Goal: Find specific page/section: Find specific page/section

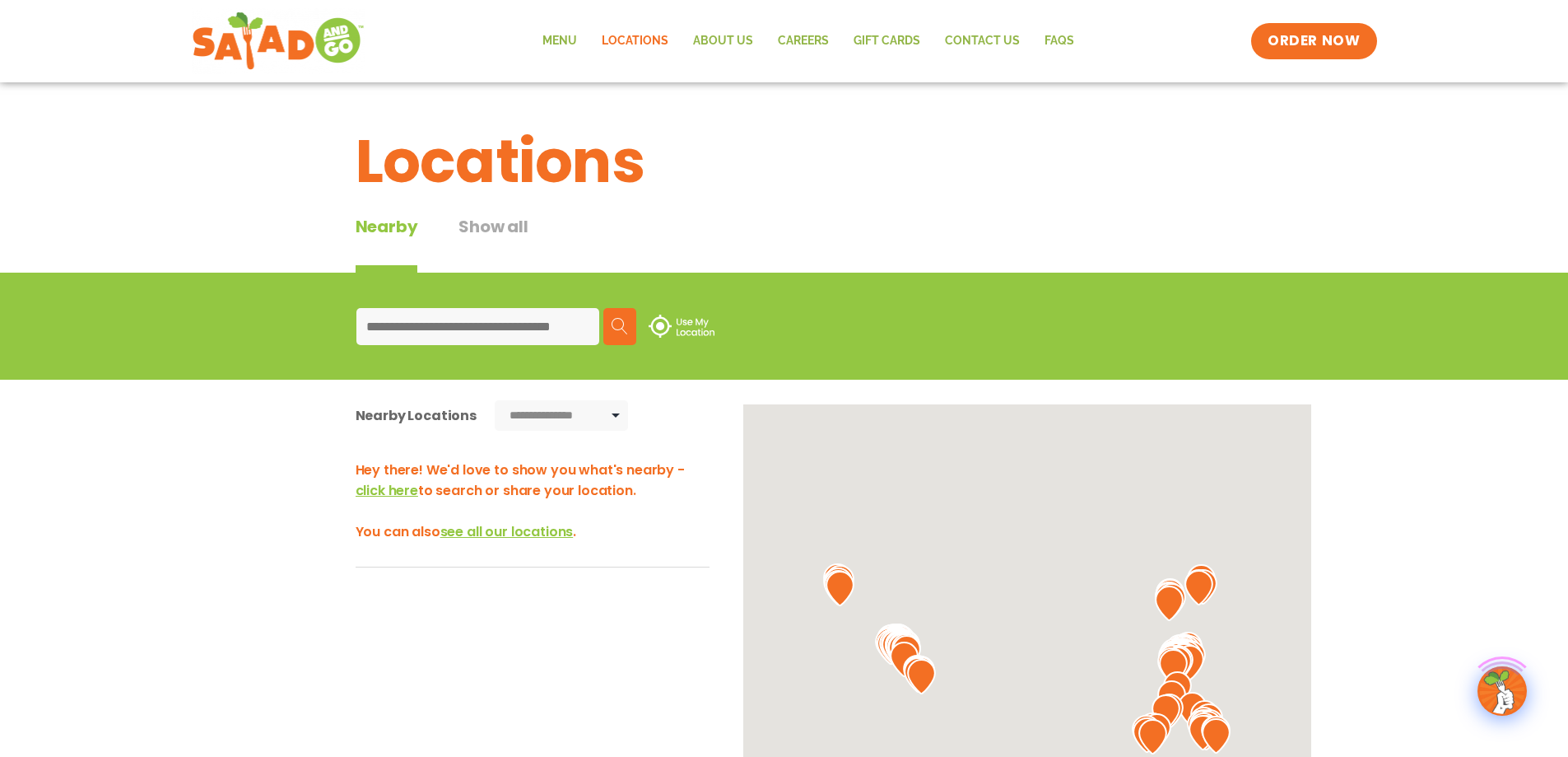
click at [452, 328] on input at bounding box center [478, 326] width 243 height 37
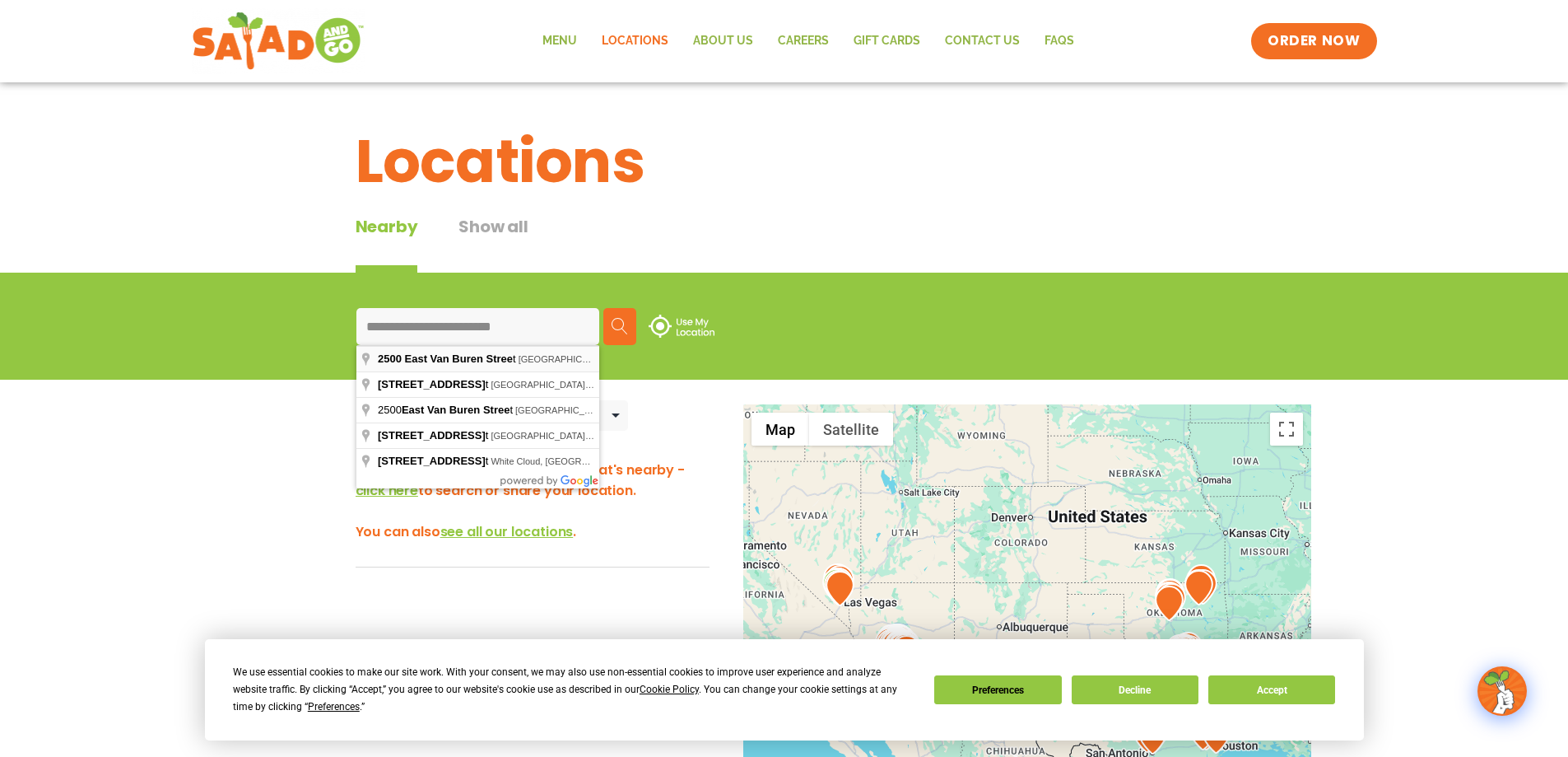
type input "**********"
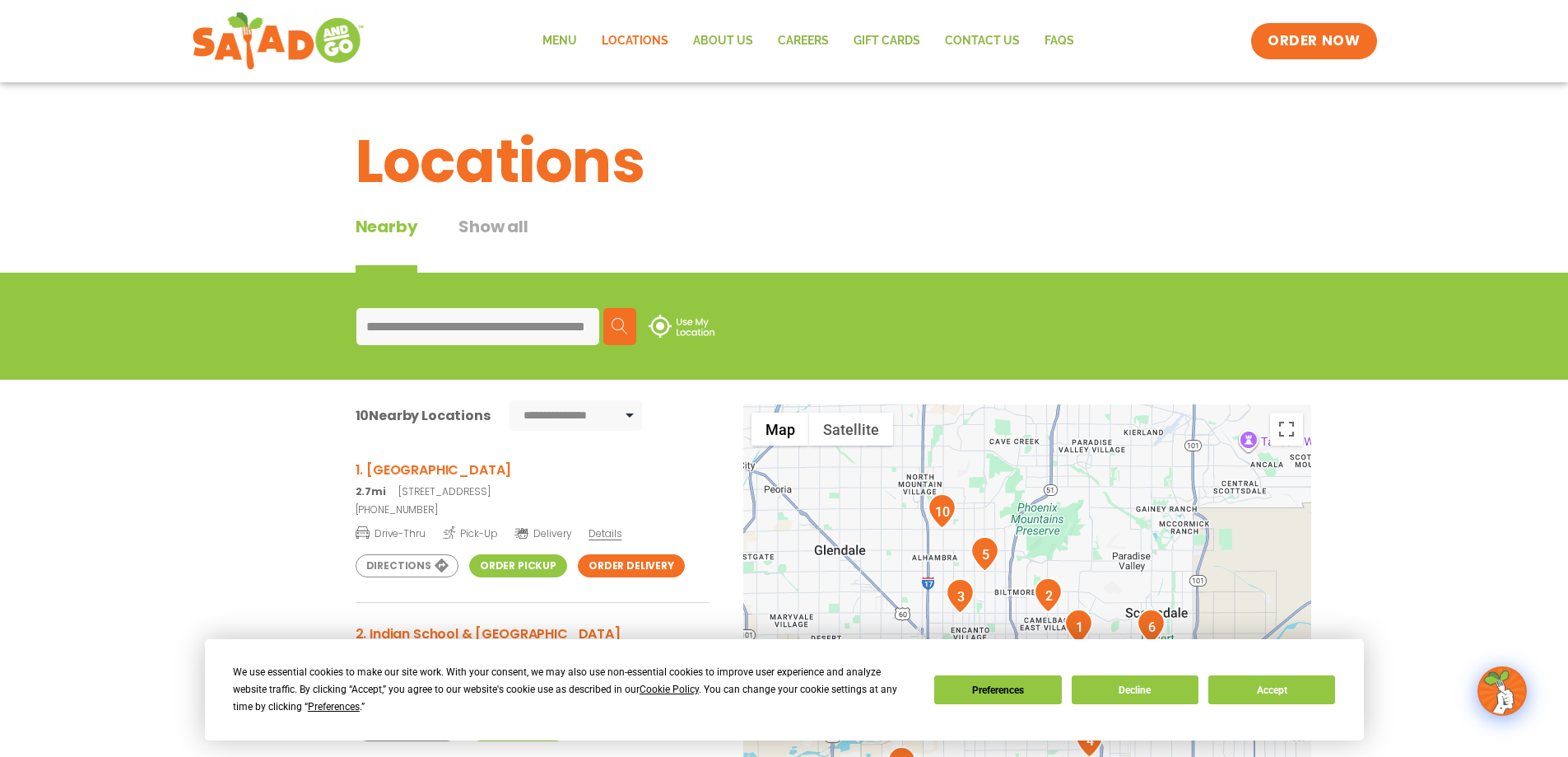
click at [596, 533] on span "Details" at bounding box center [605, 533] width 33 height 14
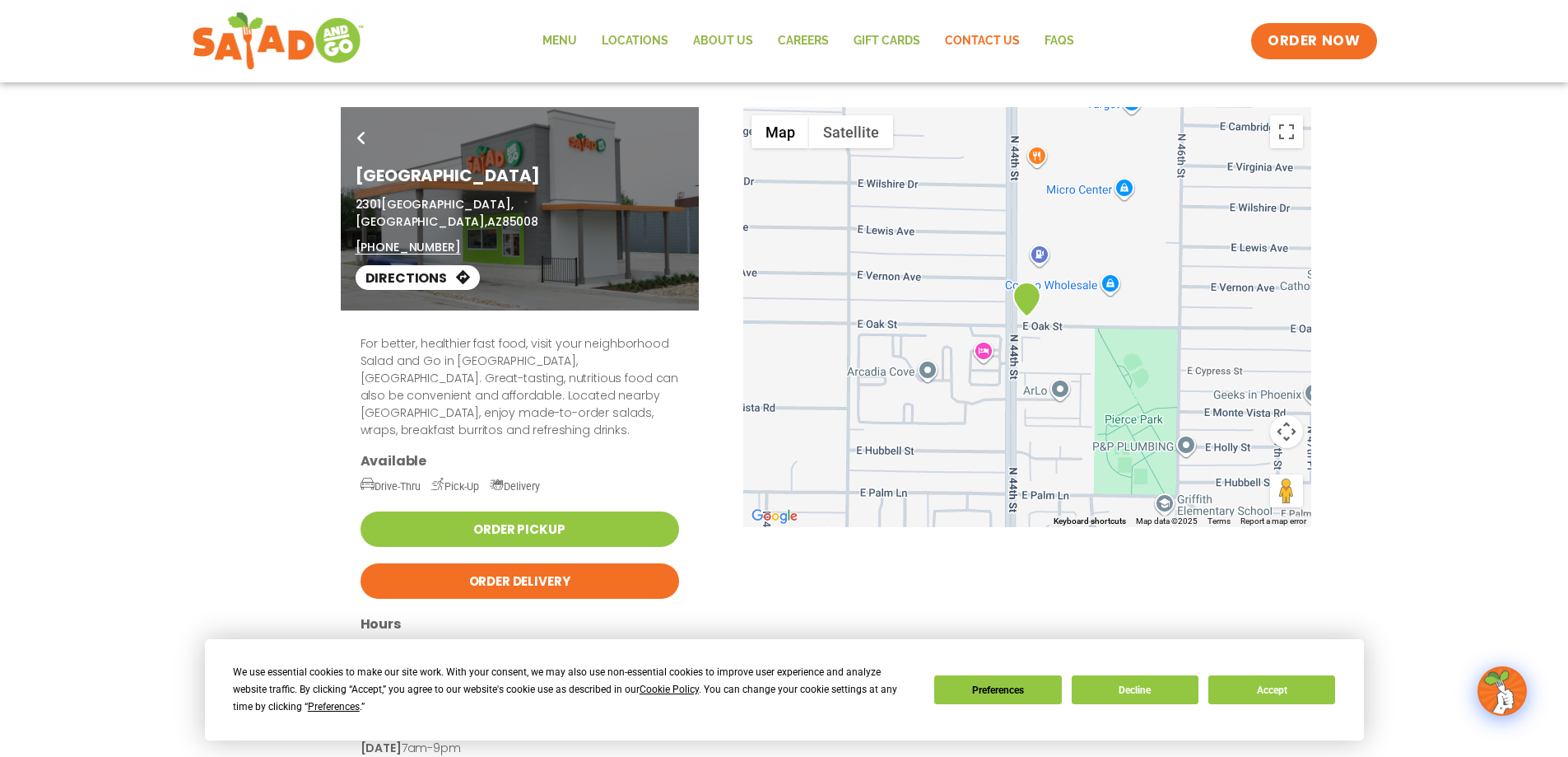
click at [981, 42] on link "Contact Us" at bounding box center [982, 42] width 100 height 38
